Goal: Task Accomplishment & Management: Manage account settings

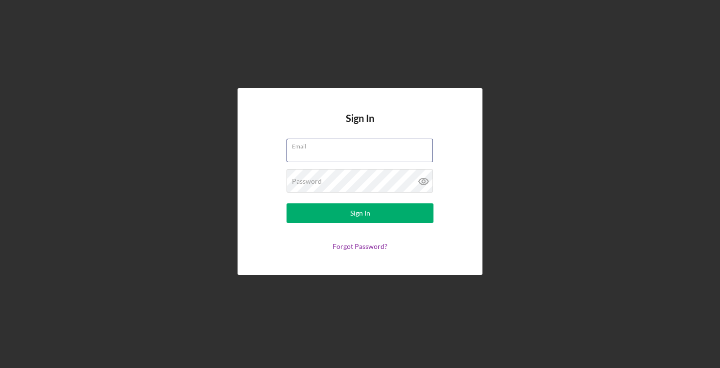
type input "[EMAIL_ADDRESS][DOMAIN_NAME]"
click at [360, 213] on button "Sign In" at bounding box center [360, 213] width 147 height 20
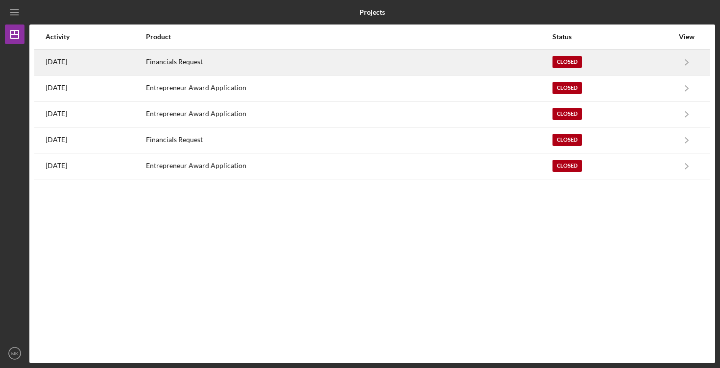
click at [573, 56] on div "Closed" at bounding box center [567, 62] width 29 height 12
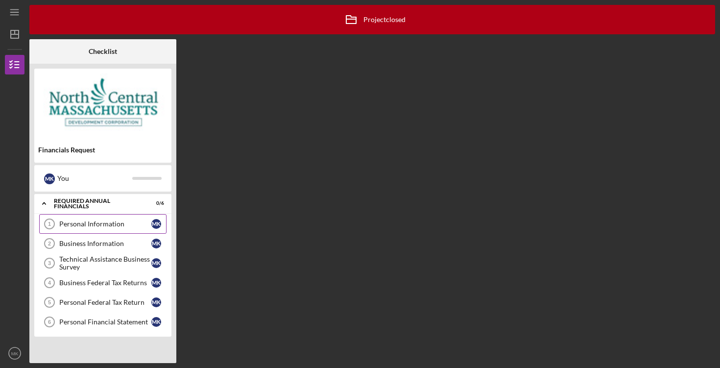
click at [103, 226] on div "Personal Information" at bounding box center [105, 224] width 92 height 8
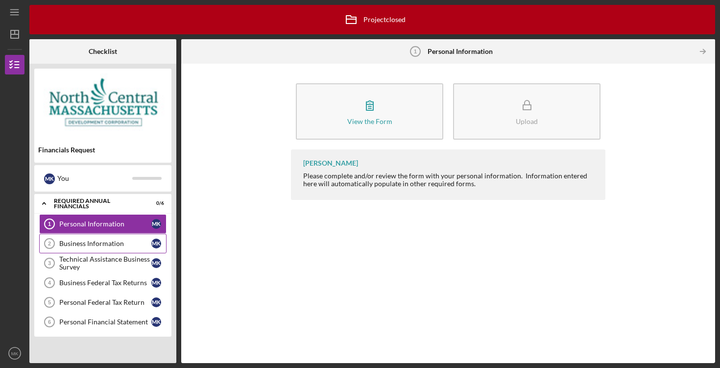
click at [103, 242] on div "Business Information" at bounding box center [105, 244] width 92 height 8
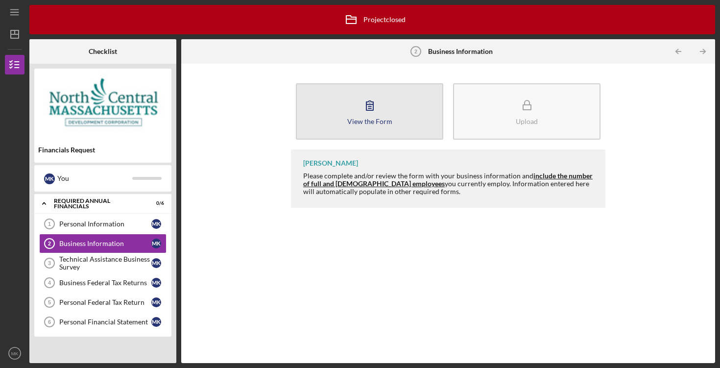
click at [361, 107] on icon "button" at bounding box center [370, 105] width 24 height 24
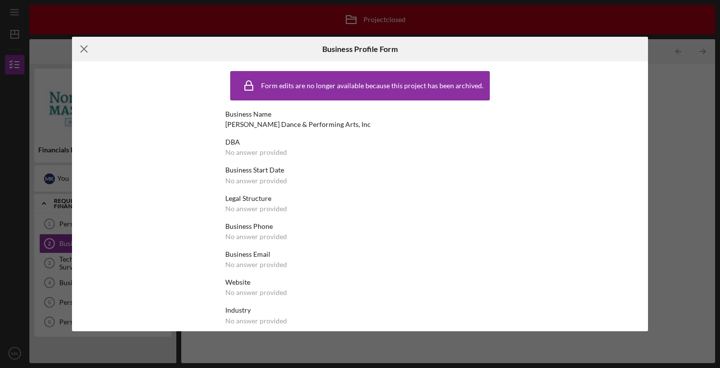
click at [84, 47] on icon "Icon/Menu Close" at bounding box center [84, 49] width 24 height 24
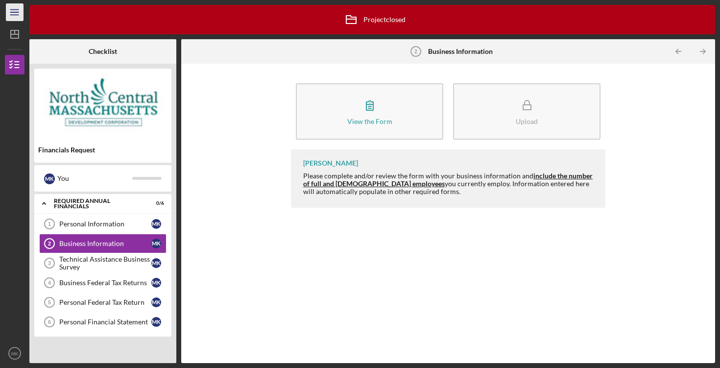
click at [15, 20] on icon "Icon/Menu" at bounding box center [15, 12] width 22 height 22
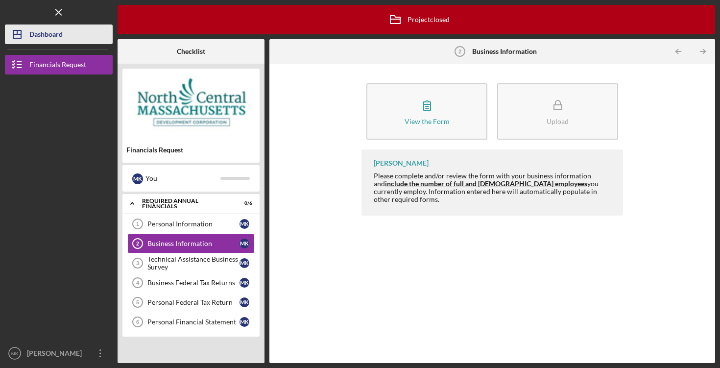
click at [37, 32] on div "Dashboard" at bounding box center [45, 35] width 33 height 22
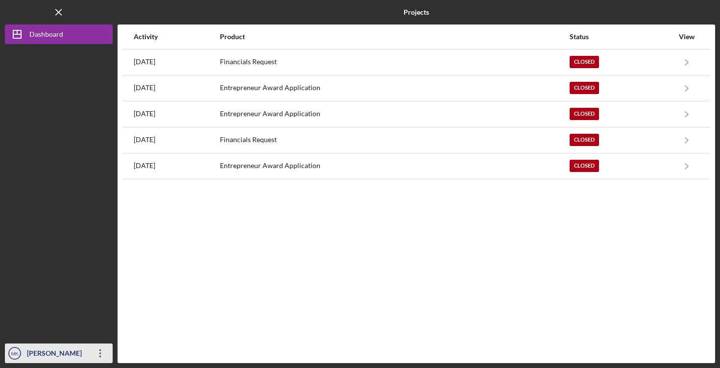
click at [98, 358] on icon "Icon/Overflow" at bounding box center [100, 353] width 24 height 24
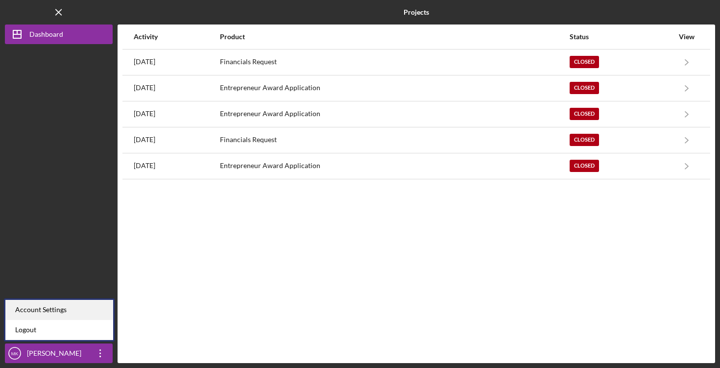
click at [72, 310] on div "Account Settings" at bounding box center [59, 310] width 108 height 20
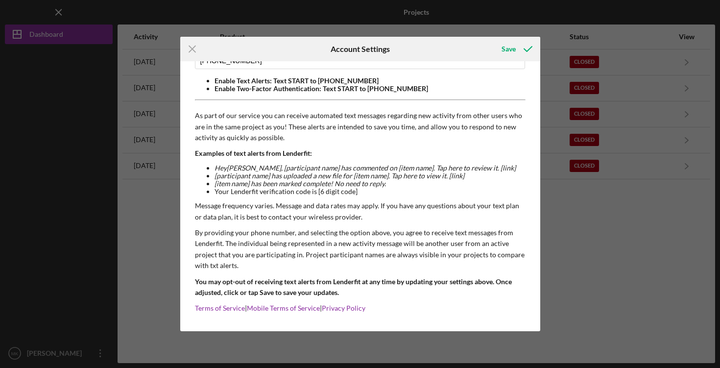
scroll to position [72, 0]
click at [529, 48] on polyline "submit" at bounding box center [528, 49] width 8 height 5
